Goal: Register for event/course

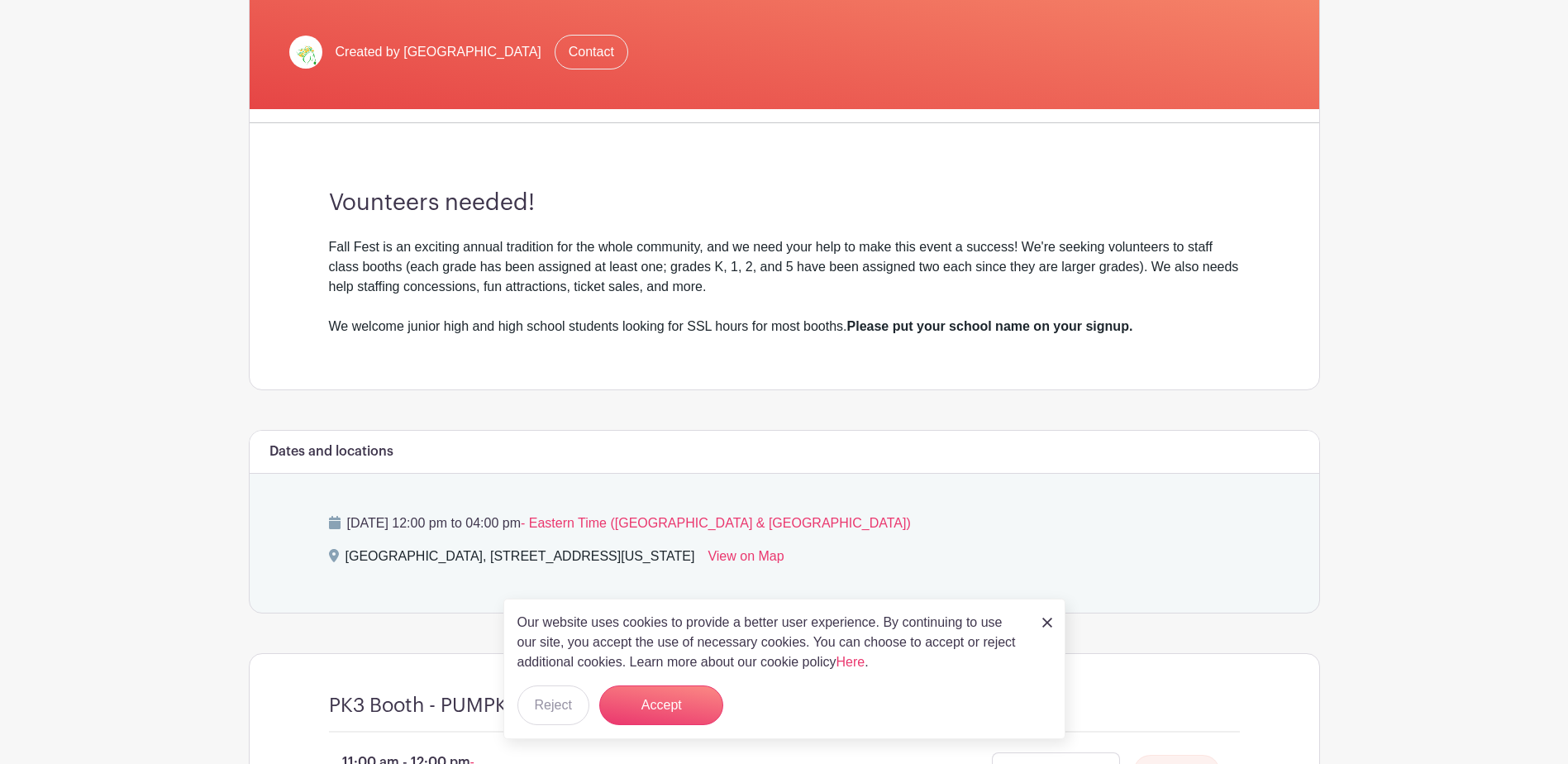
scroll to position [579, 0]
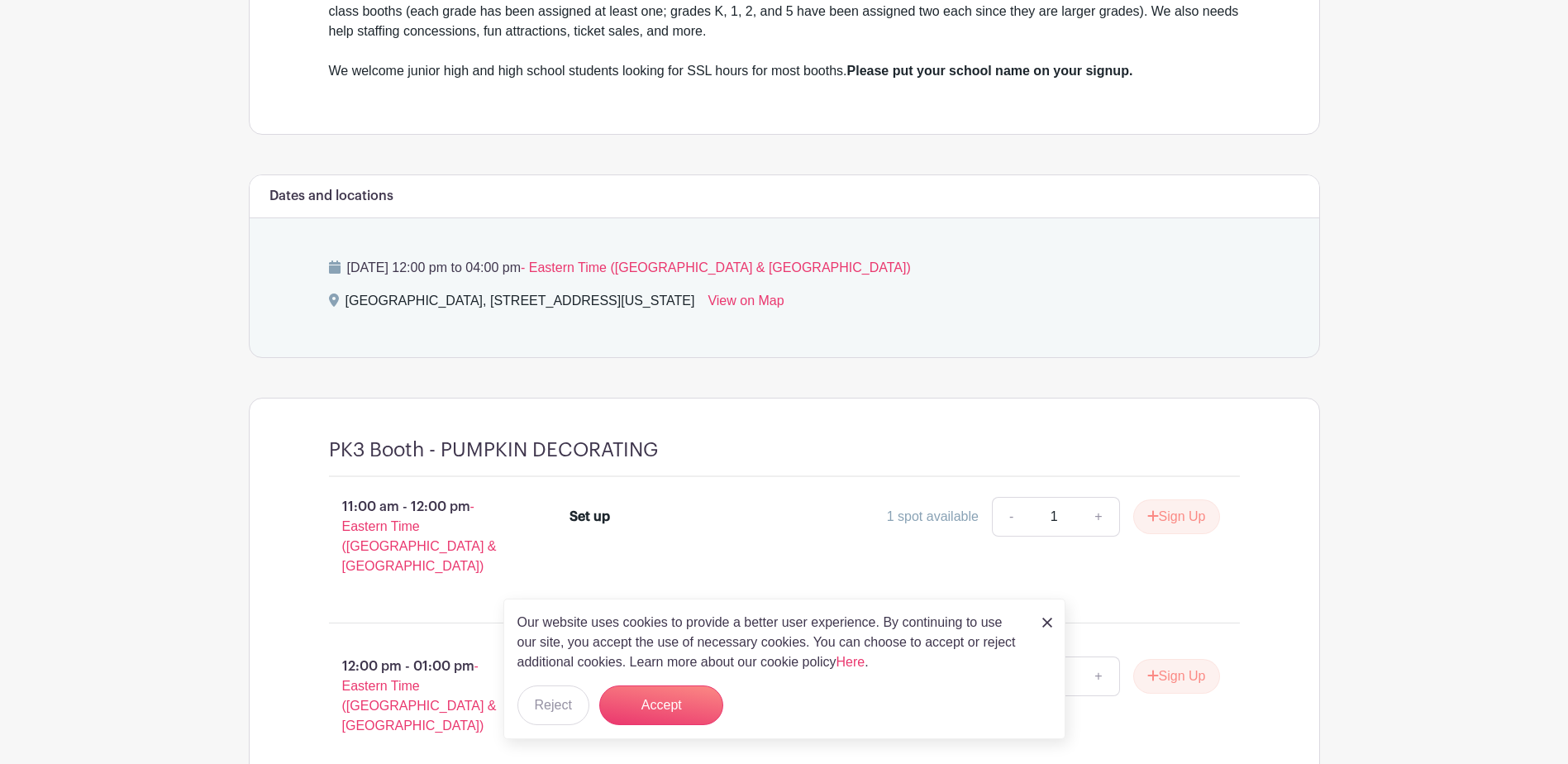
click at [1046, 618] on img at bounding box center [1047, 622] width 10 height 10
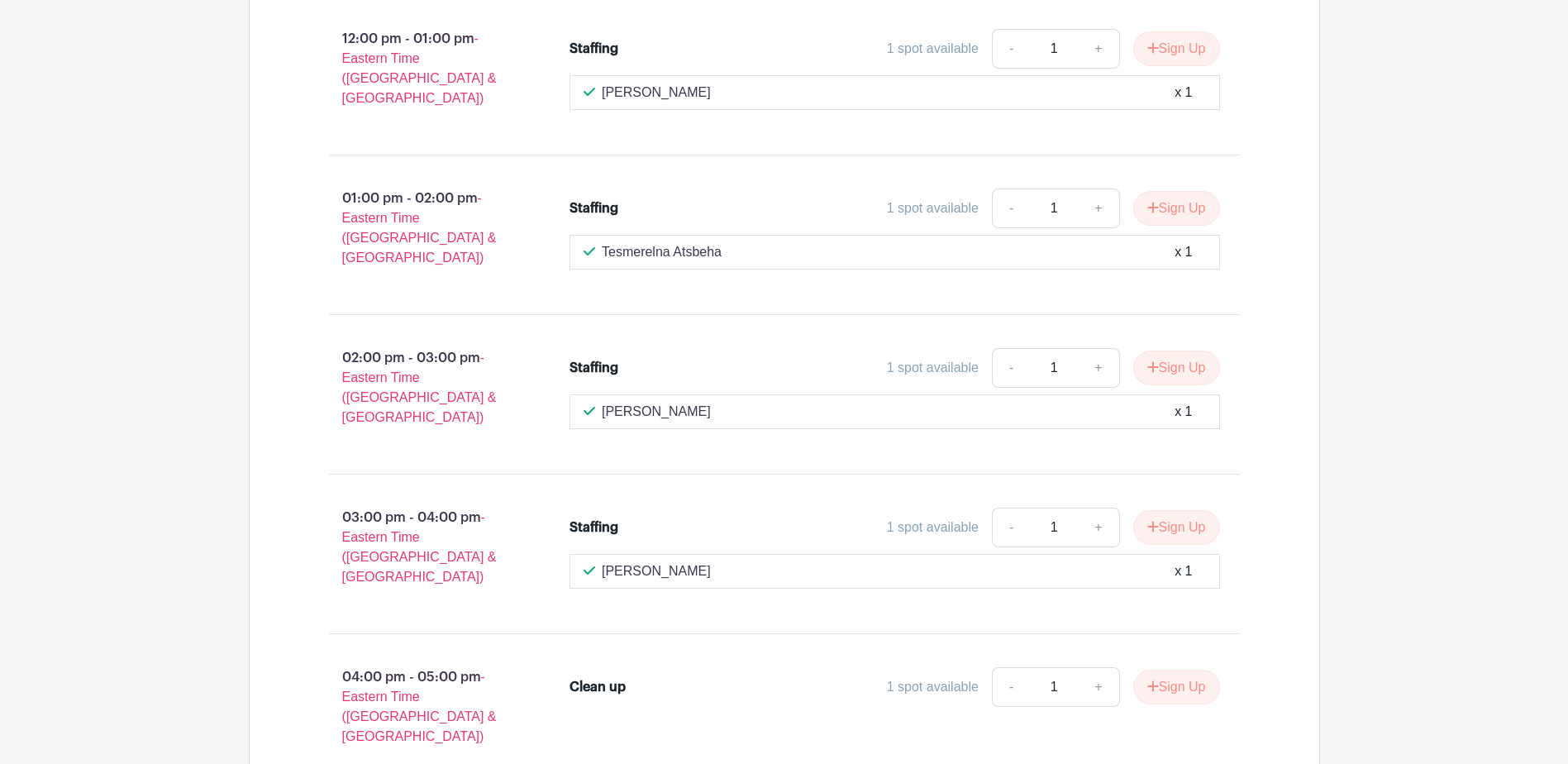
scroll to position [9918, 0]
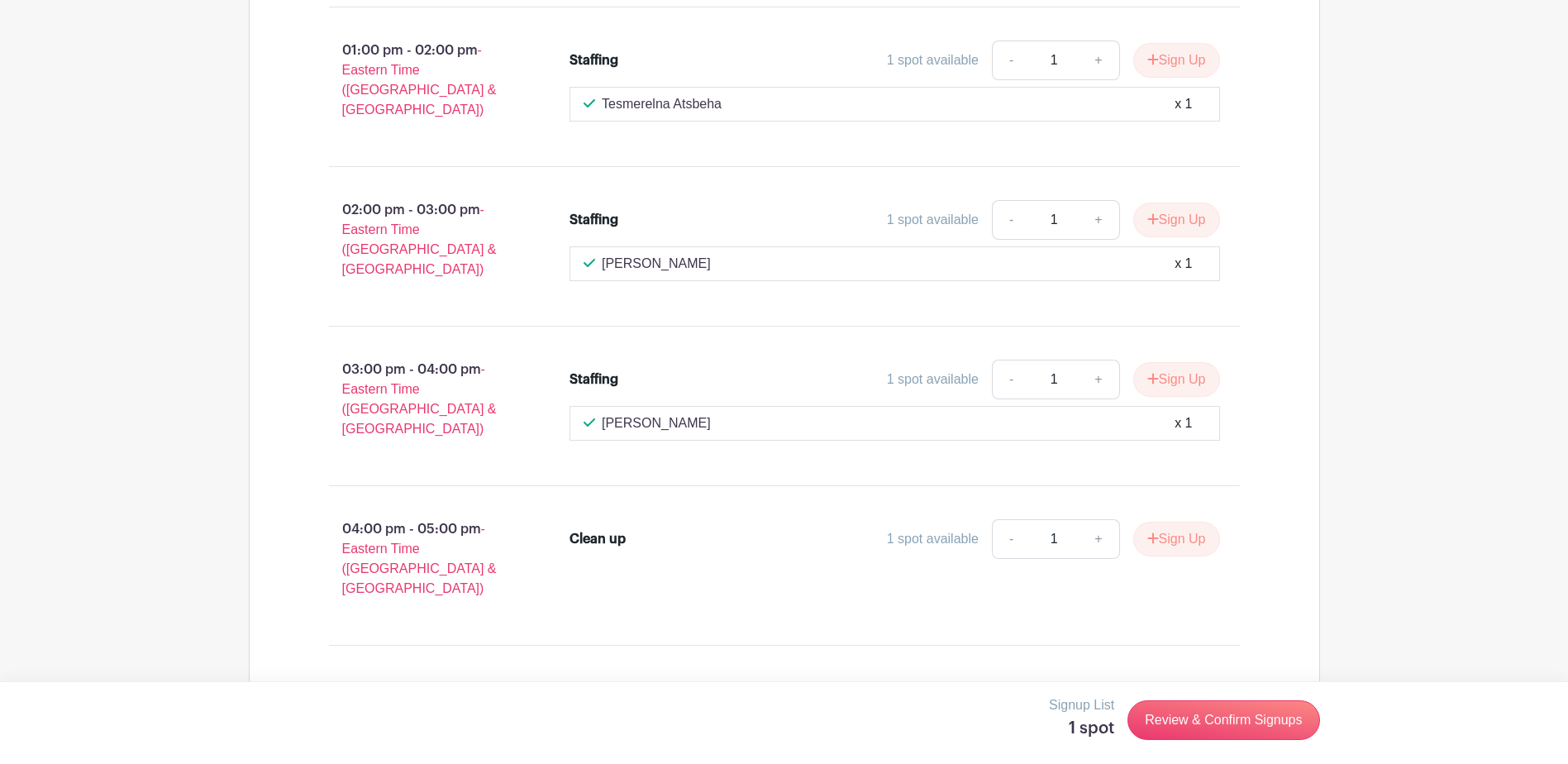
scroll to position [10083, 0]
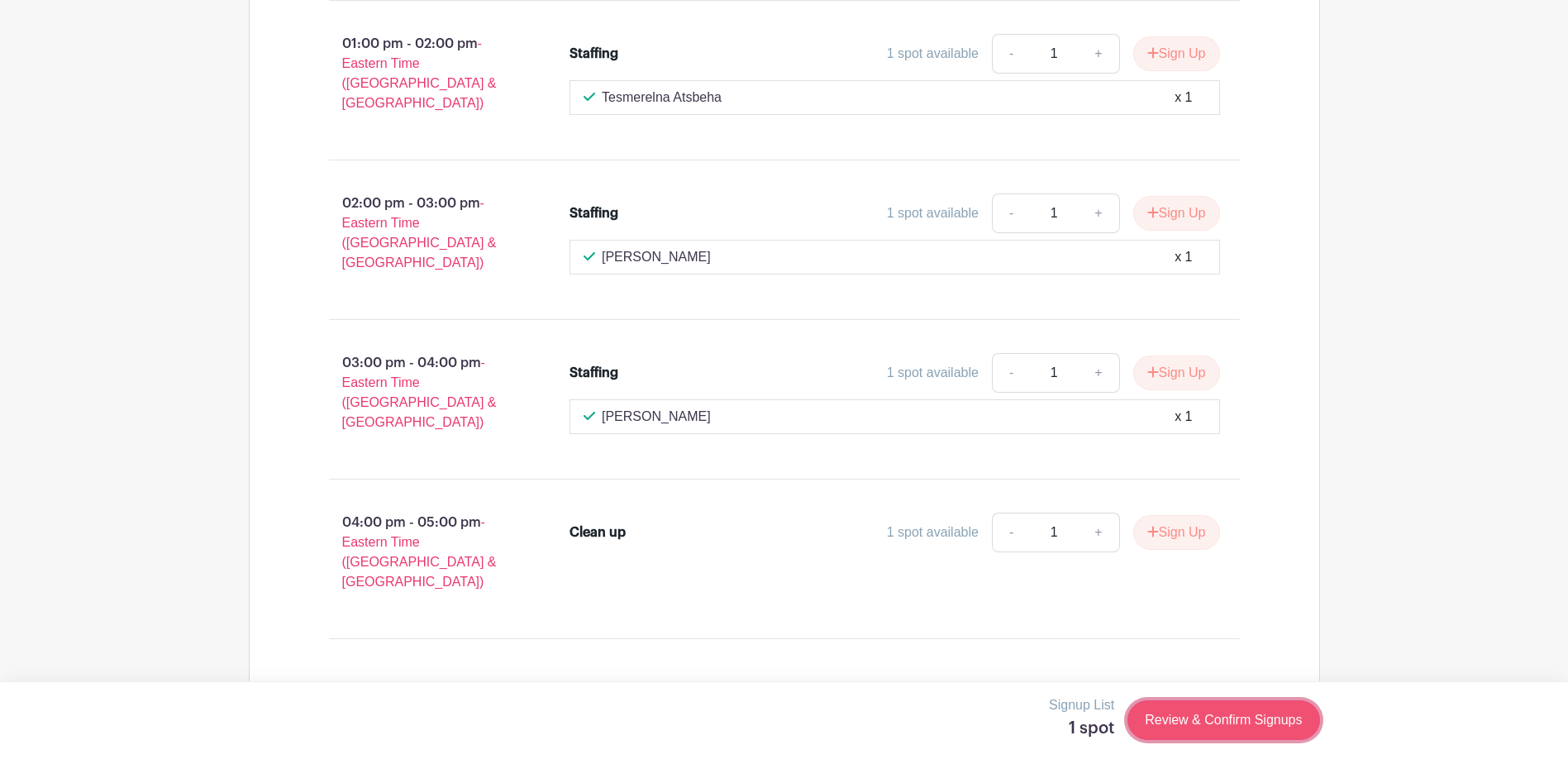
click at [1249, 717] on link "Review & Confirm Signups" at bounding box center [1223, 719] width 192 height 40
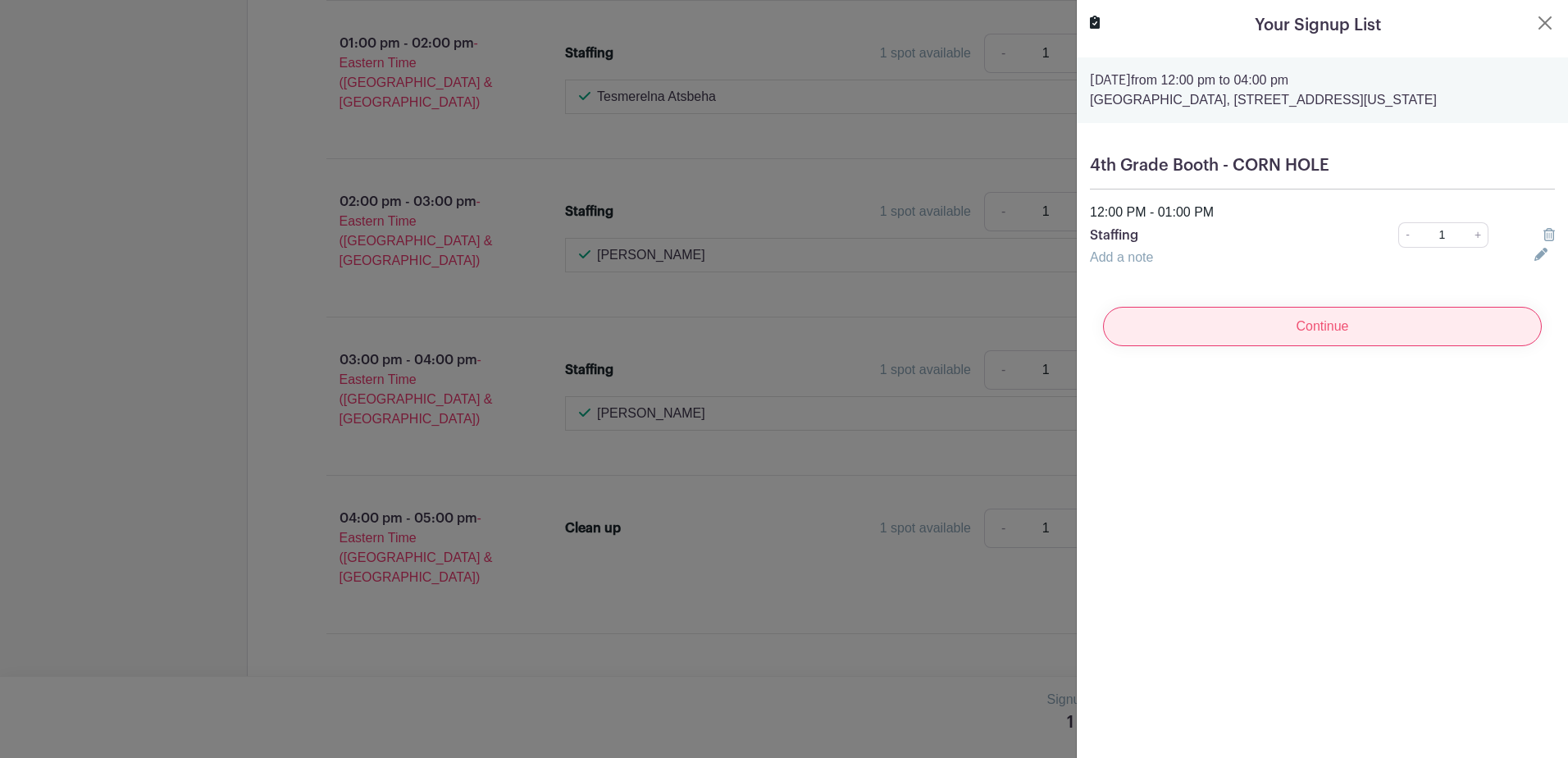
click at [1259, 346] on input "Continue" at bounding box center [1322, 326] width 439 height 40
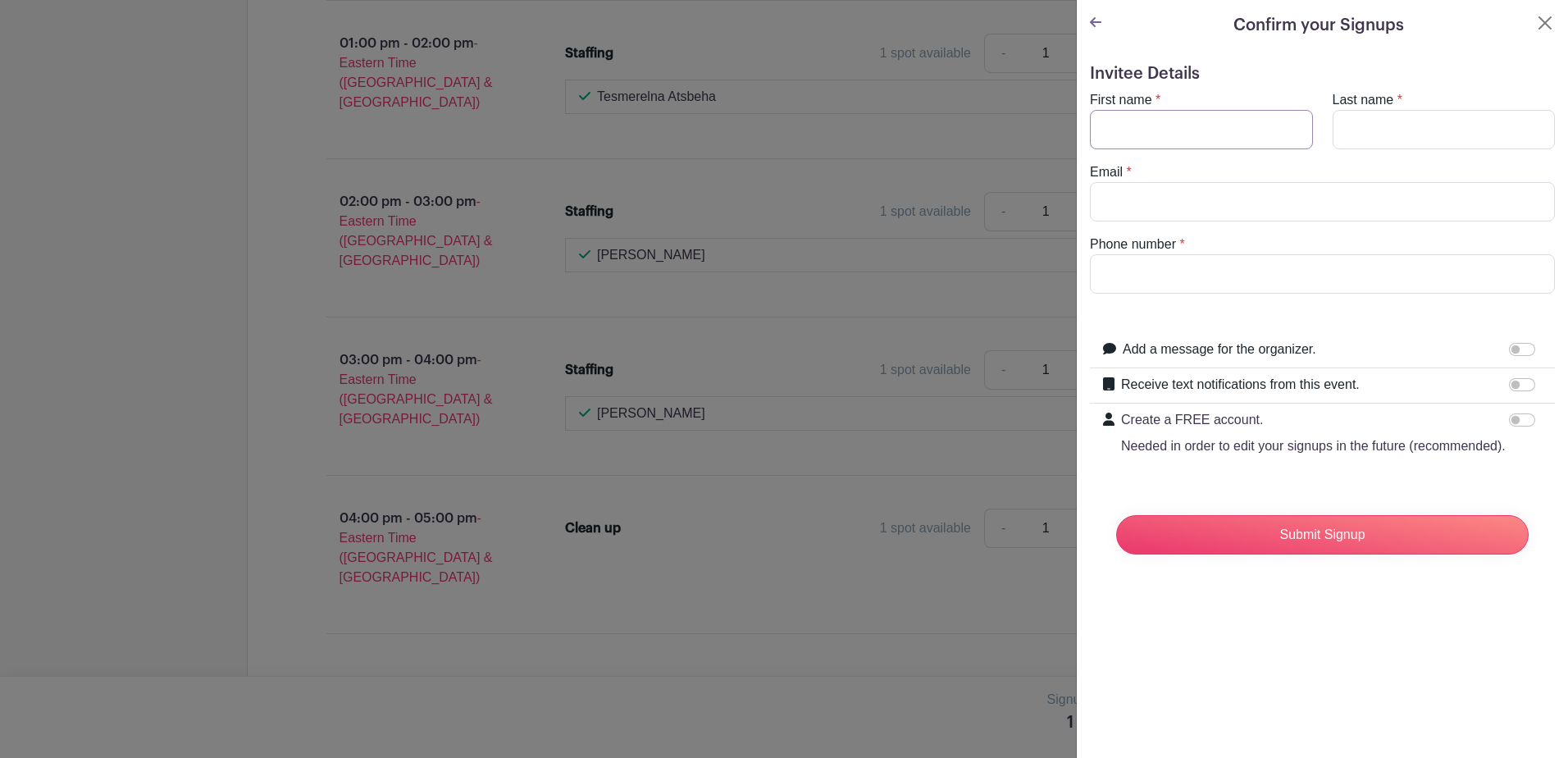
click at [1217, 147] on input "First name" at bounding box center [1202, 129] width 223 height 40
type input "Mark"
type input "Kotlarewsky"
type input "kotlarm@gmail.com"
type input "2024949936"
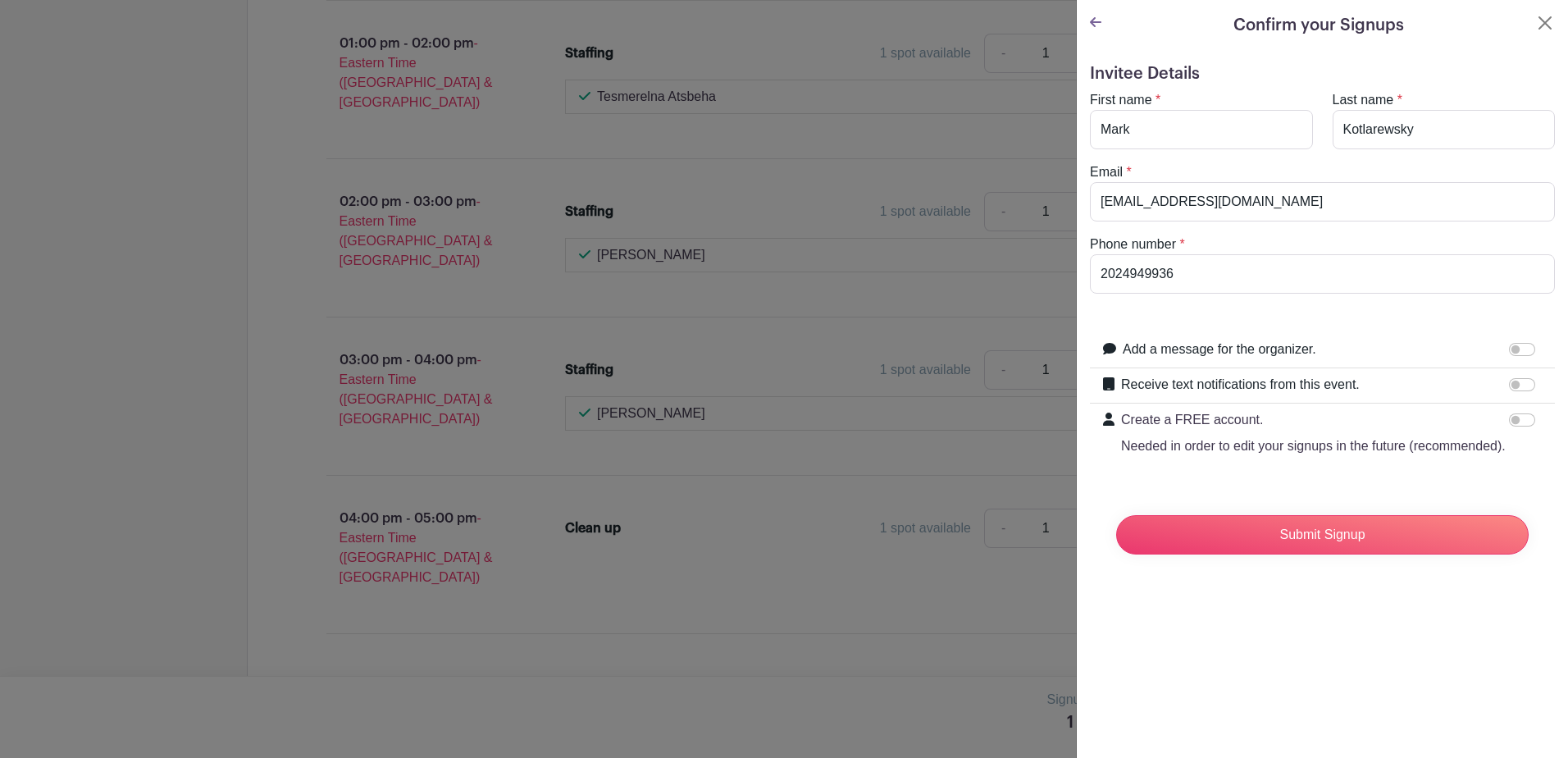
click at [1271, 671] on div "Confirm your Signups Invitee Details First name * Mark Last name * Kotlarewsky …" at bounding box center [1321, 379] width 492 height 758
click at [1293, 555] on input "Submit Signup" at bounding box center [1322, 534] width 412 height 40
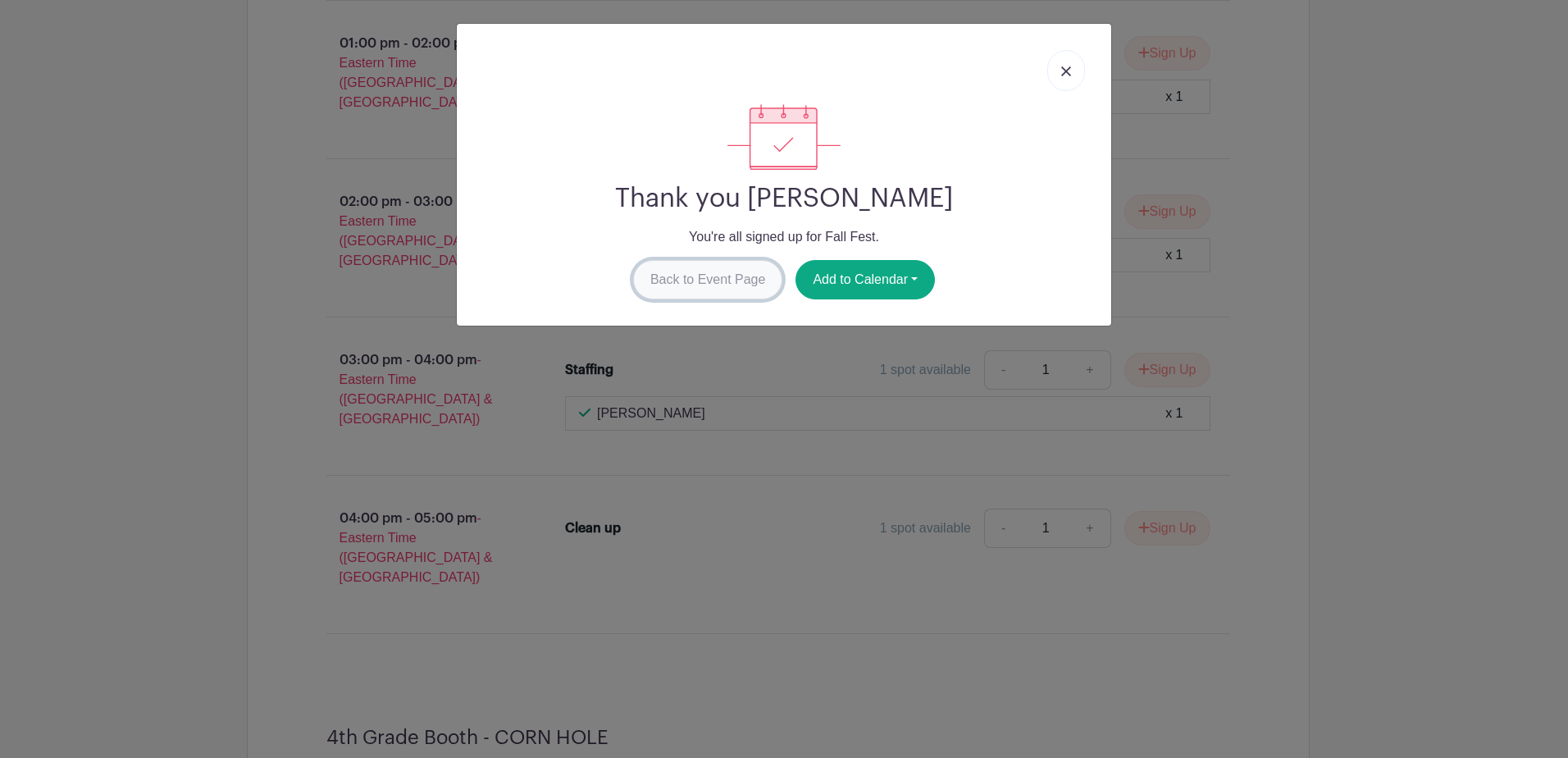
click at [764, 284] on link "Back to Event Page" at bounding box center [708, 280] width 150 height 40
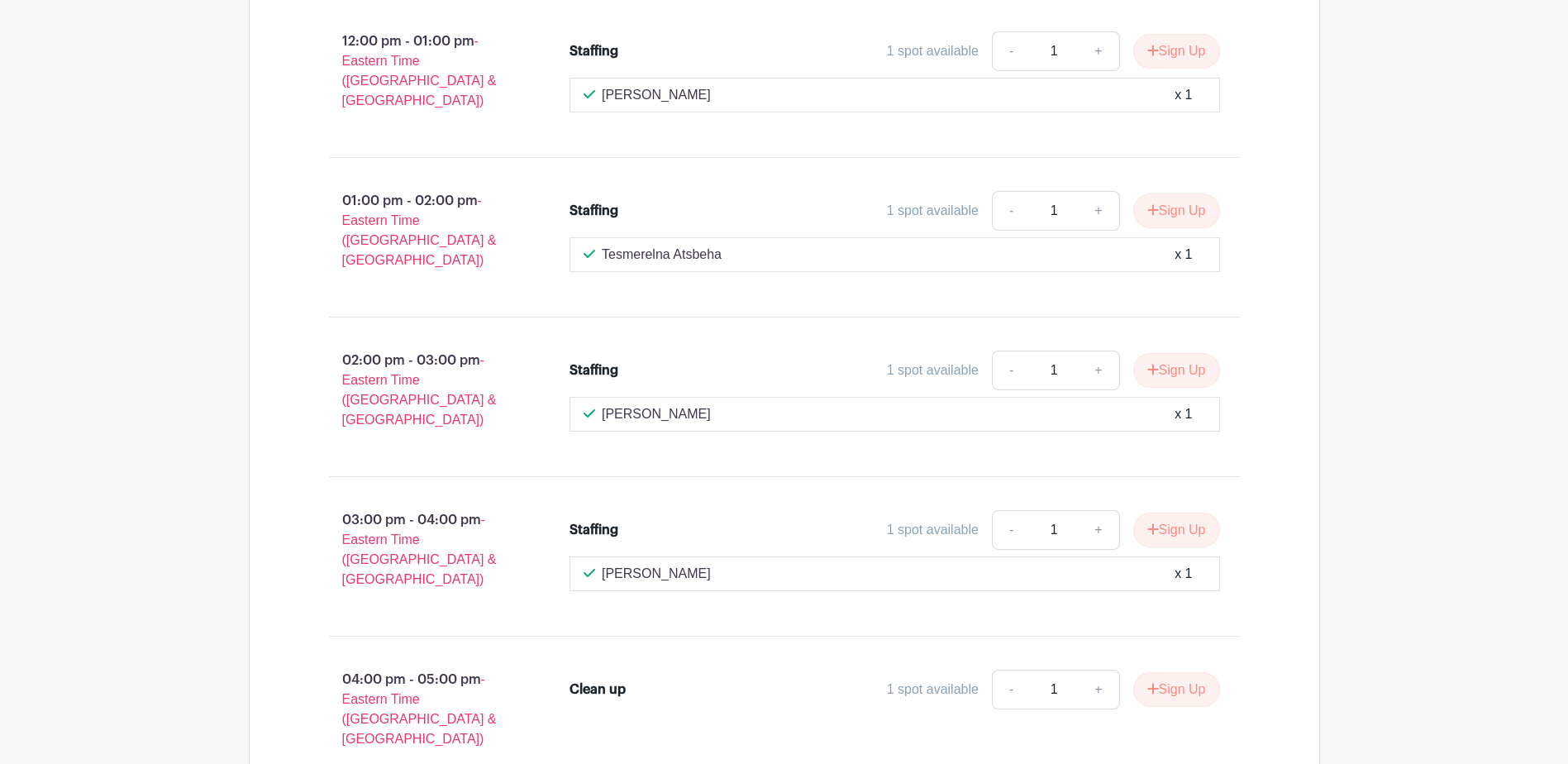
scroll to position [9918, 0]
